Goal: Navigation & Orientation: Understand site structure

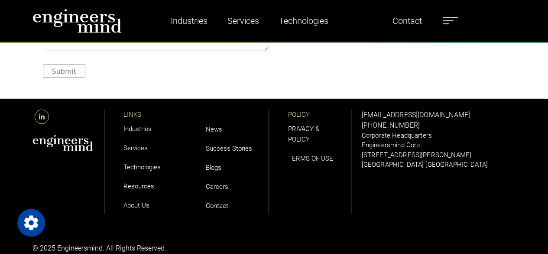
scroll to position [2525, 0]
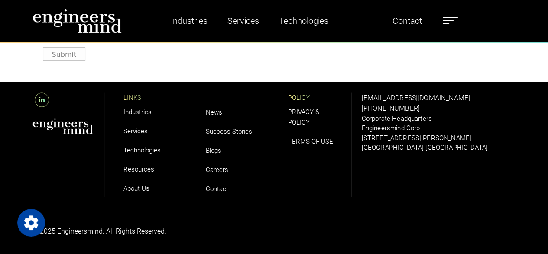
click at [140, 111] on link "Industries" at bounding box center [138, 112] width 28 height 8
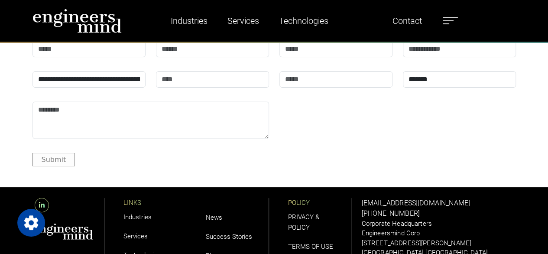
scroll to position [3314, 0]
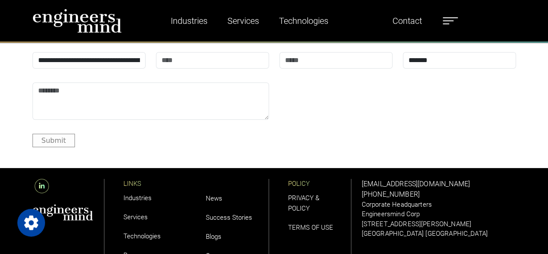
click at [143, 213] on link "Services" at bounding box center [136, 217] width 24 height 8
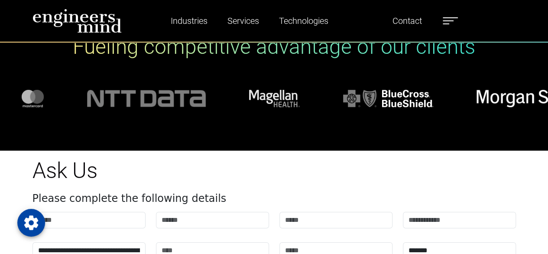
scroll to position [3338, 0]
